Goal: Task Accomplishment & Management: Manage account settings

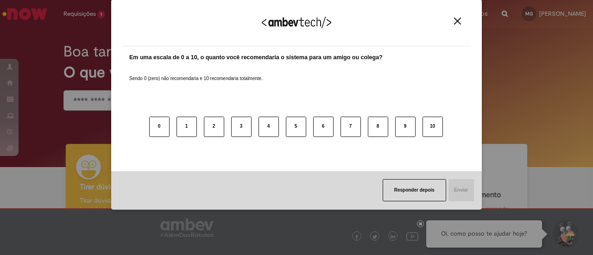
click at [462, 25] on button "Close" at bounding box center [457, 21] width 13 height 8
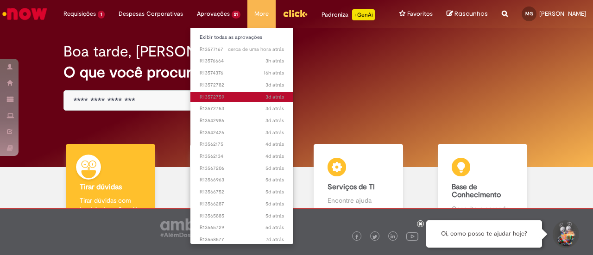
click at [217, 97] on span "3d atrás 3 dias atrás R13572759" at bounding box center [242, 97] width 85 height 7
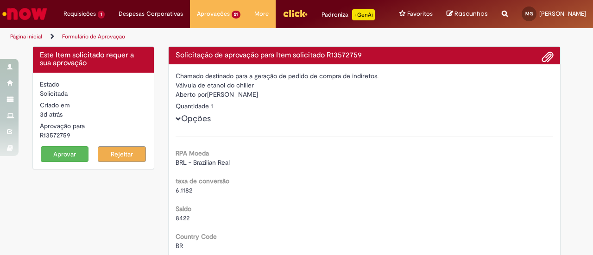
click at [61, 154] on button "Aprovar" at bounding box center [65, 154] width 48 height 16
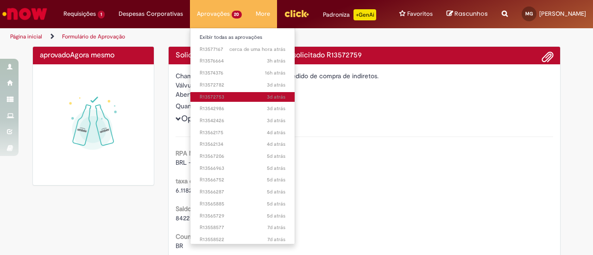
click at [222, 94] on span "3d atrás 3 dias atrás R13572753" at bounding box center [243, 97] width 86 height 7
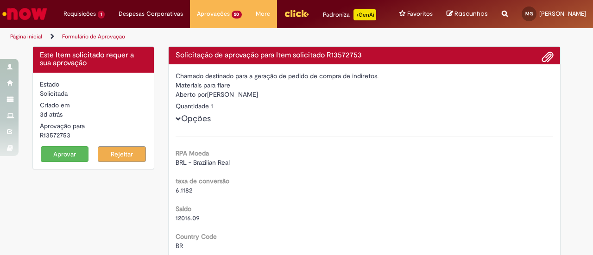
click at [68, 155] on button "Aprovar" at bounding box center [65, 154] width 48 height 16
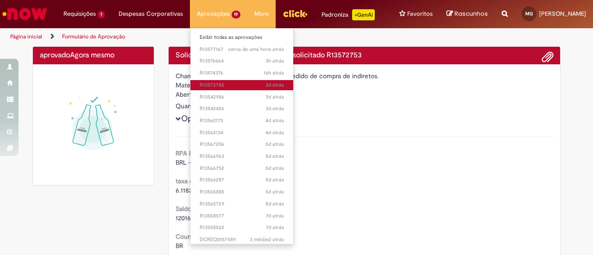
click at [214, 86] on span "3d atrás 3 dias atrás R13572782" at bounding box center [242, 84] width 85 height 7
click at [213, 86] on span "3d atrás 3 dias atrás R13572782" at bounding box center [242, 84] width 85 height 7
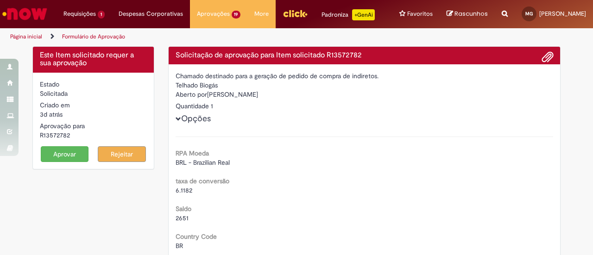
click at [66, 150] on button "Aprovar" at bounding box center [65, 154] width 48 height 16
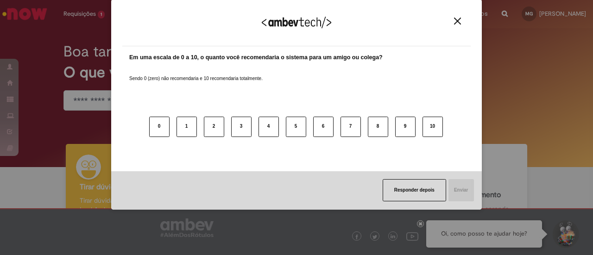
click at [457, 20] on img "Close" at bounding box center [457, 21] width 7 height 7
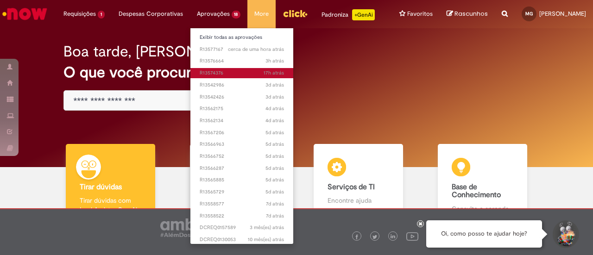
click at [223, 71] on span "17h atrás 17 horas atrás R13574376" at bounding box center [242, 72] width 85 height 7
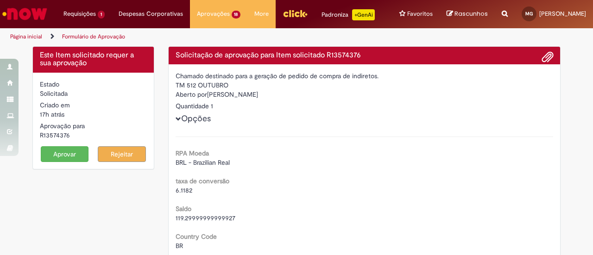
click at [50, 151] on button "Aprovar" at bounding box center [65, 154] width 48 height 16
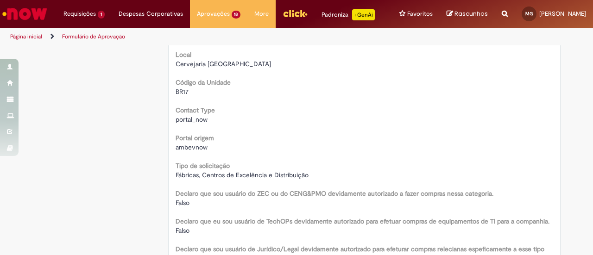
scroll to position [473, 0]
